Goal: Information Seeking & Learning: Learn about a topic

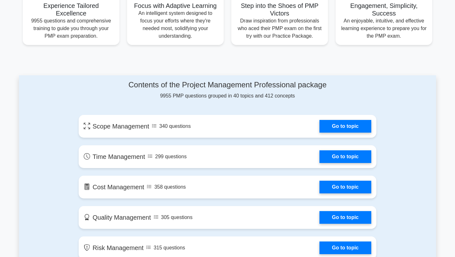
scroll to position [262, 0]
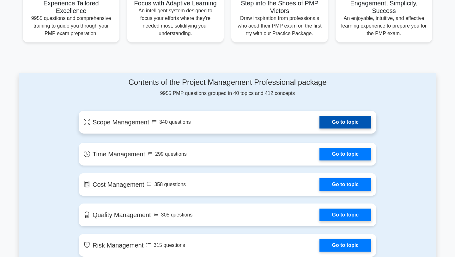
click at [339, 117] on link "Go to topic" at bounding box center [346, 122] width 52 height 13
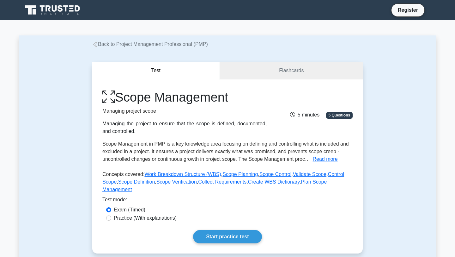
click at [166, 217] on label "Practice (With explanations)" at bounding box center [145, 218] width 63 height 8
click at [111, 217] on input "Practice (With explanations)" at bounding box center [108, 217] width 5 height 5
radio input "true"
click at [222, 235] on link "Start practice test" at bounding box center [227, 236] width 69 height 13
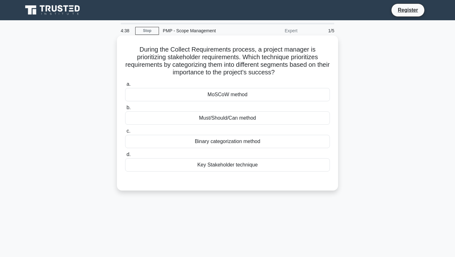
click at [253, 119] on div "Must/Should/Can method" at bounding box center [227, 117] width 205 height 13
click at [125, 110] on input "b. Must/Should/Can method" at bounding box center [125, 108] width 0 height 4
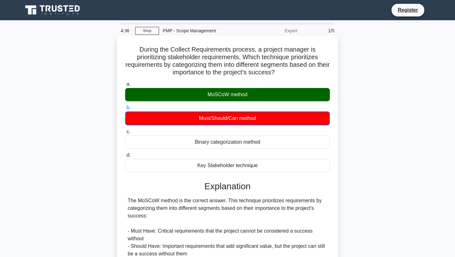
click at [248, 103] on div "a. MoSCoW method b. Must/Should/Can method c. d." at bounding box center [227, 126] width 212 height 94
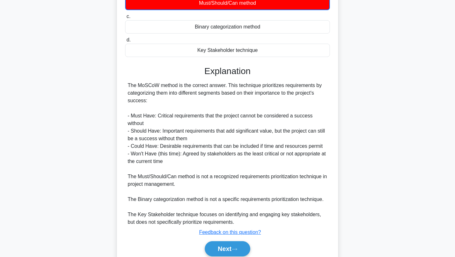
scroll to position [141, 0]
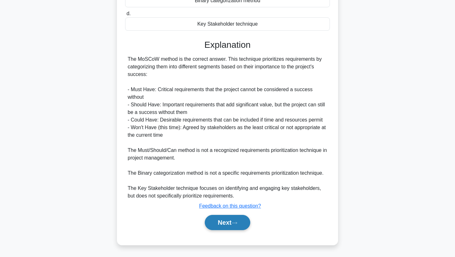
click at [229, 225] on button "Next" at bounding box center [227, 222] width 45 height 15
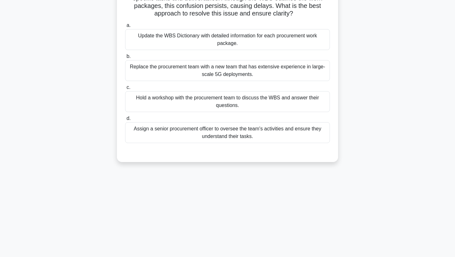
scroll to position [25, 0]
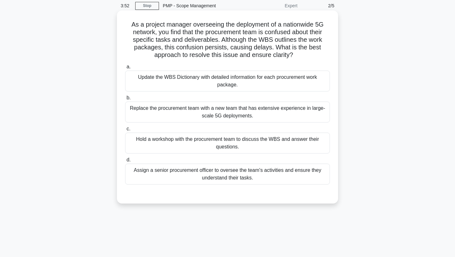
click at [222, 145] on div "Hold a workshop with the procurement team to discuss the WBS and answer their q…" at bounding box center [227, 142] width 205 height 21
click at [125, 131] on input "c. Hold a workshop with the procurement team to discuss the WBS and answer thei…" at bounding box center [125, 129] width 0 height 4
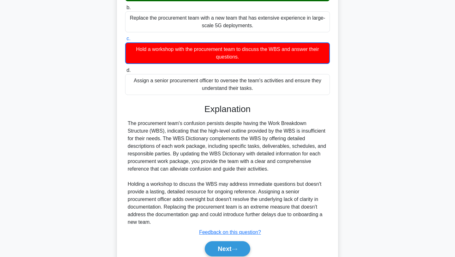
scroll to position [141, 0]
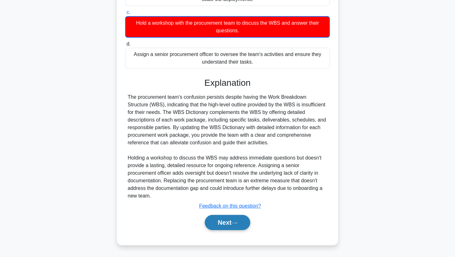
click at [226, 222] on button "Next" at bounding box center [227, 222] width 45 height 15
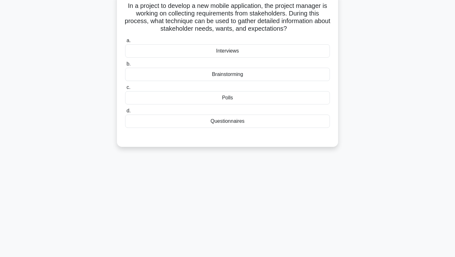
scroll to position [1, 0]
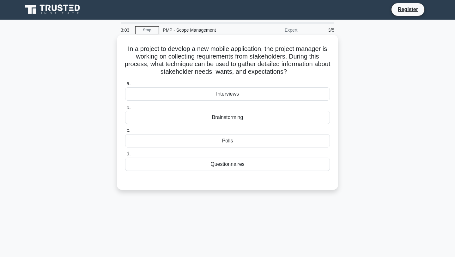
click at [233, 119] on div "Brainstorming" at bounding box center [227, 117] width 205 height 13
click at [125, 109] on input "b. Brainstorming" at bounding box center [125, 107] width 0 height 4
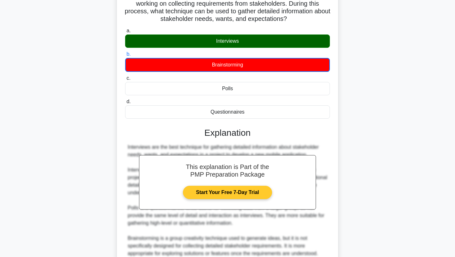
scroll to position [41, 0]
